Goal: Information Seeking & Learning: Find specific fact

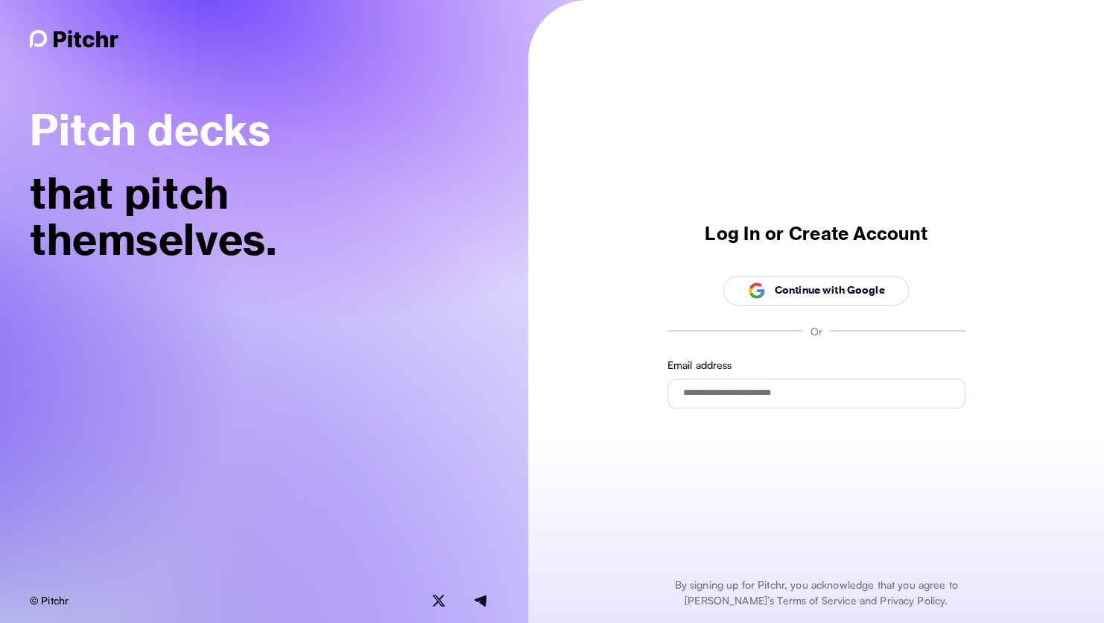
click at [793, 289] on p "Continue with Google" at bounding box center [829, 290] width 110 height 16
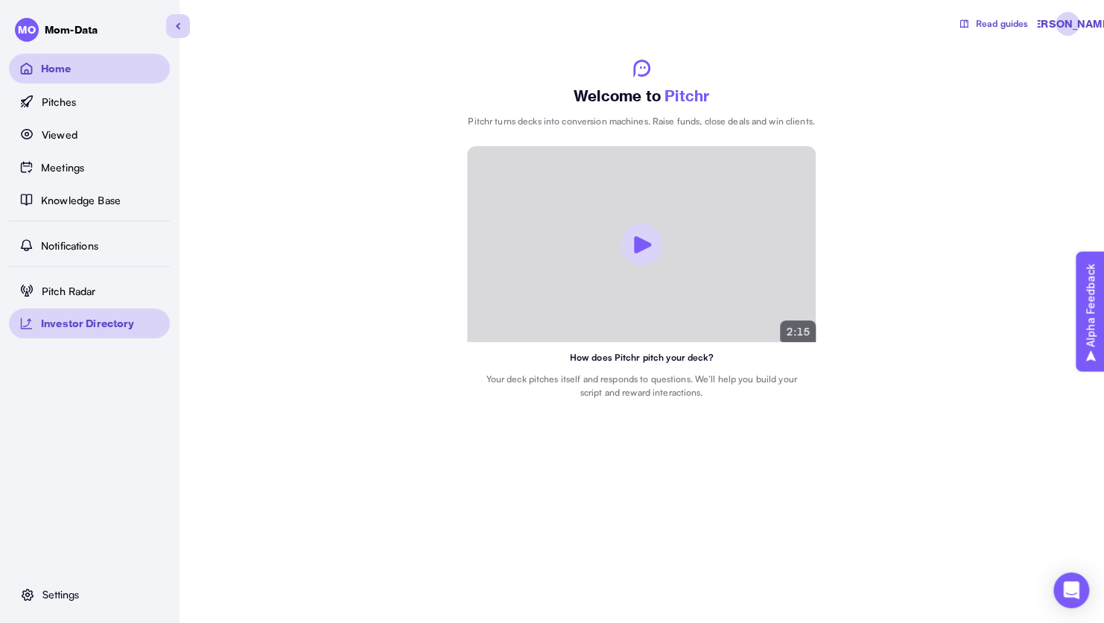
drag, startPoint x: 95, startPoint y: 331, endPoint x: 108, endPoint y: 325, distance: 14.7
click at [108, 325] on p "Investor Directory" at bounding box center [88, 324] width 94 height 16
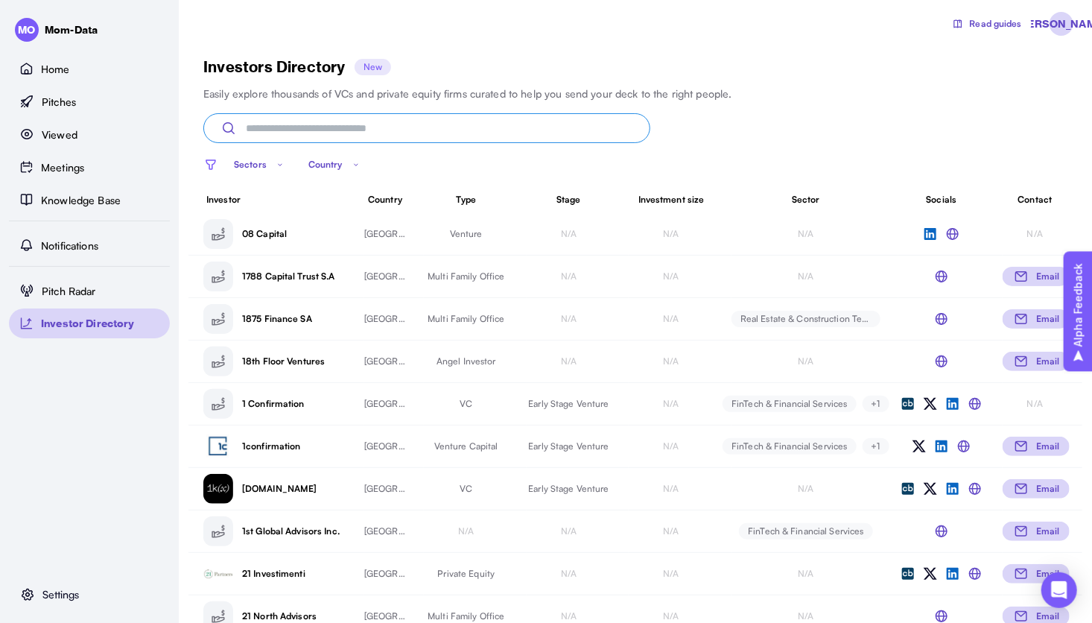
click at [440, 124] on input at bounding box center [426, 128] width 447 height 30
type input "*"
click at [290, 440] on p "1confirmation" at bounding box center [294, 445] width 104 height 13
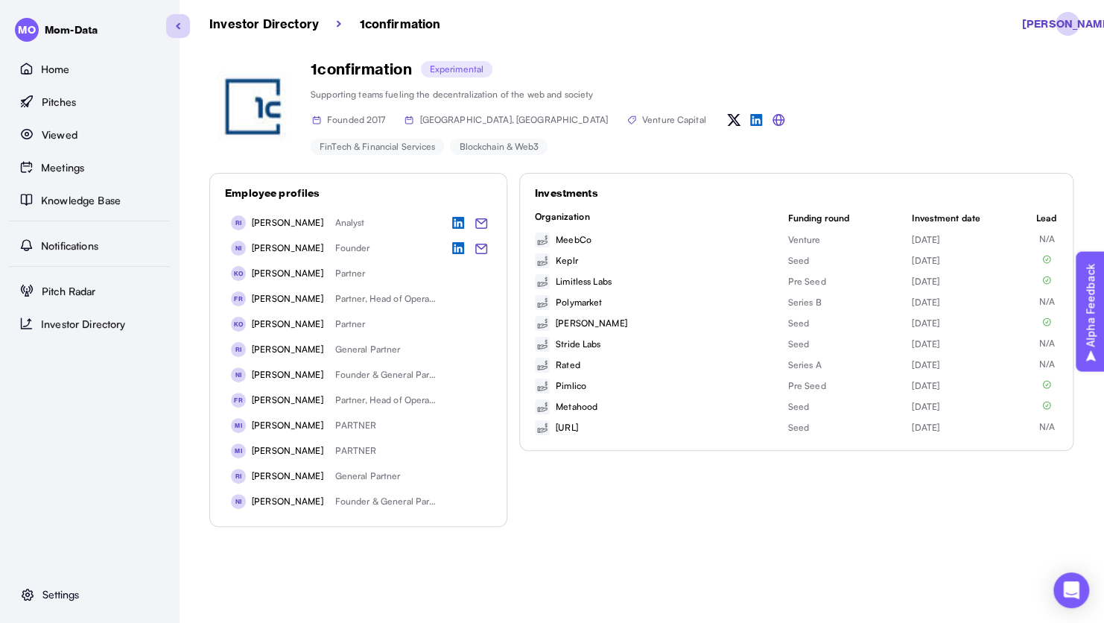
click at [156, 447] on div "MO Mom-Data Home Pitches Viewed Meetings Knowledge Base Notifications Pitch Rad…" at bounding box center [89, 311] width 179 height 623
